Goal: Information Seeking & Learning: Learn about a topic

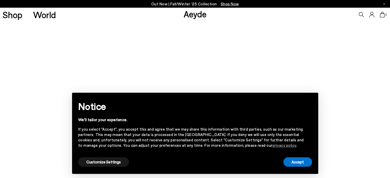
scroll to position [42, 0]
click at [297, 167] on button "Accept" at bounding box center [297, 161] width 29 height 9
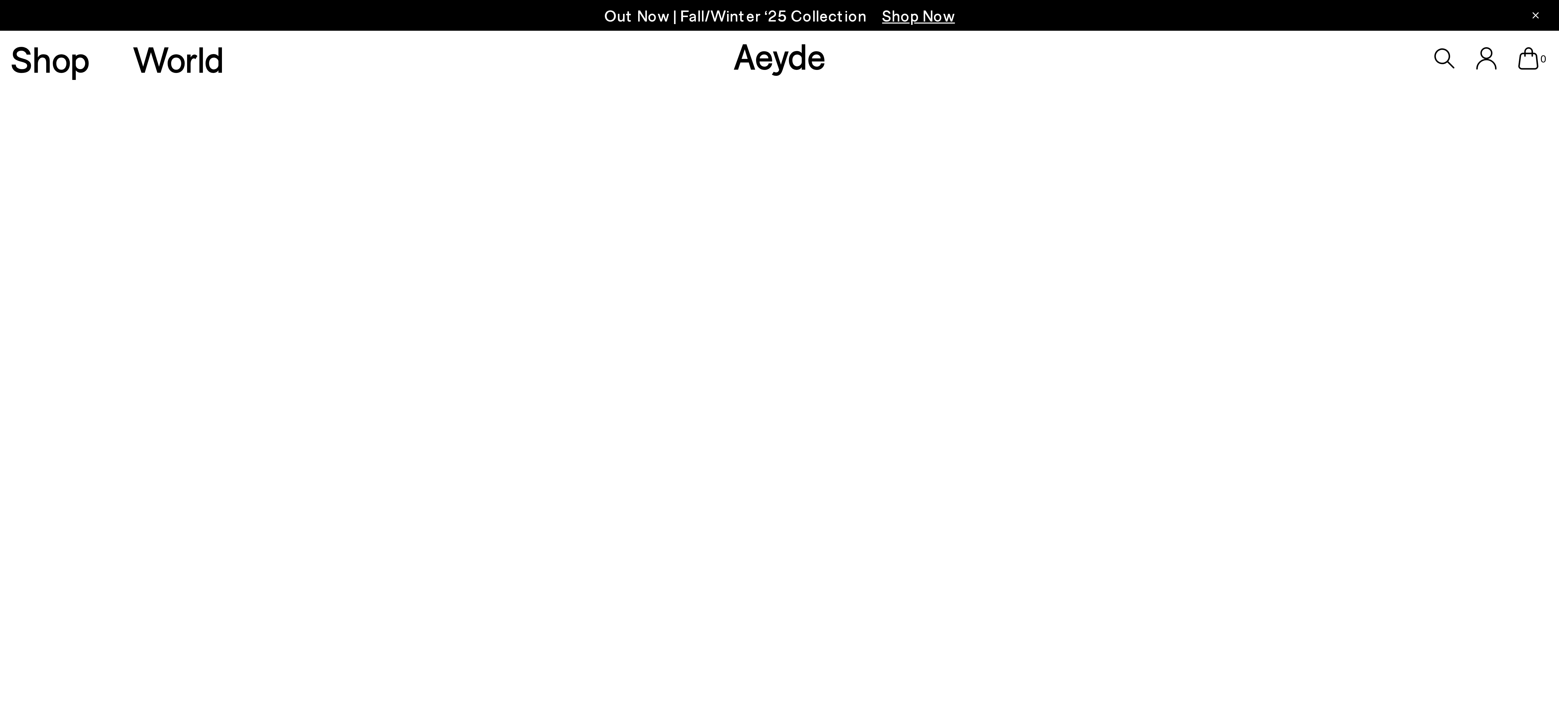
scroll to position [0, 0]
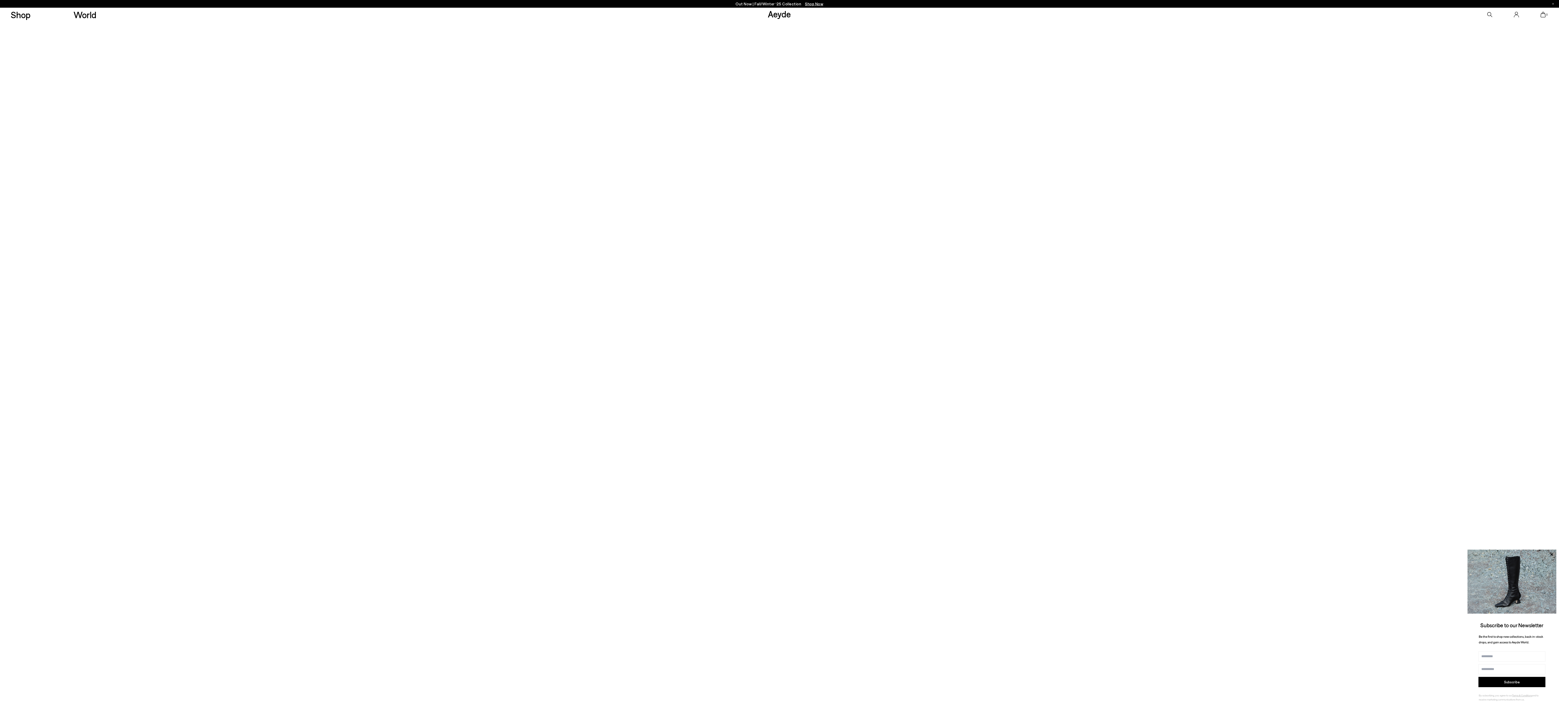
click at [390, 178] on img at bounding box center [1512, 582] width 89 height 64
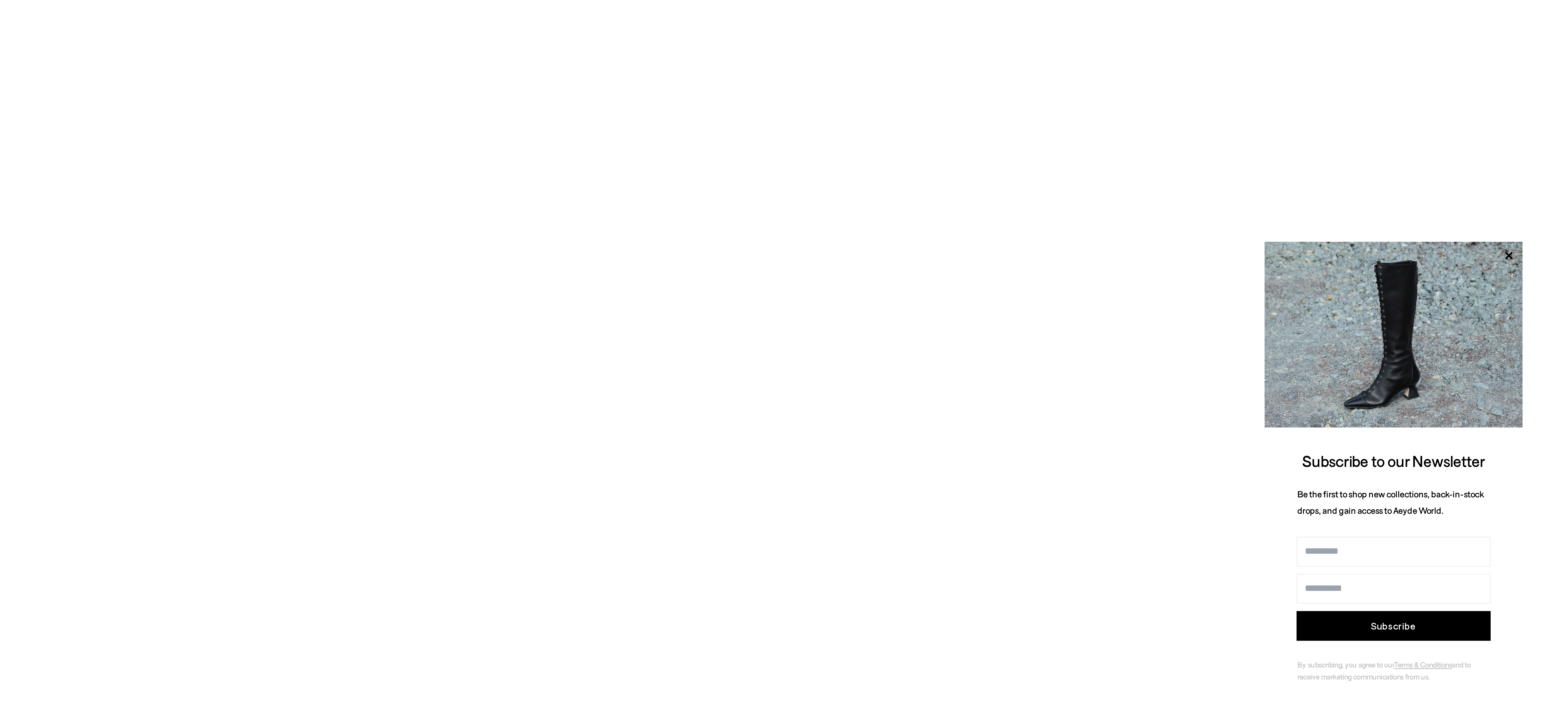
click at [390, 178] on button "Subscribe" at bounding box center [1512, 682] width 67 height 10
click at [390, 178] on icon at bounding box center [1551, 555] width 7 height 7
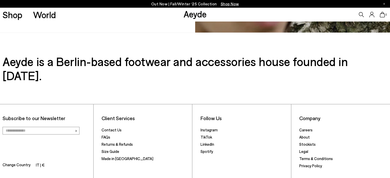
scroll to position [416, 0]
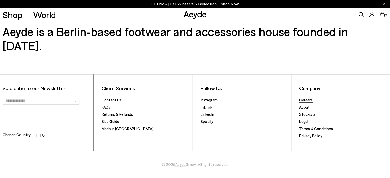
click at [306, 101] on link "Careers" at bounding box center [305, 100] width 13 height 5
